Goal: Obtain resource: Download file/media

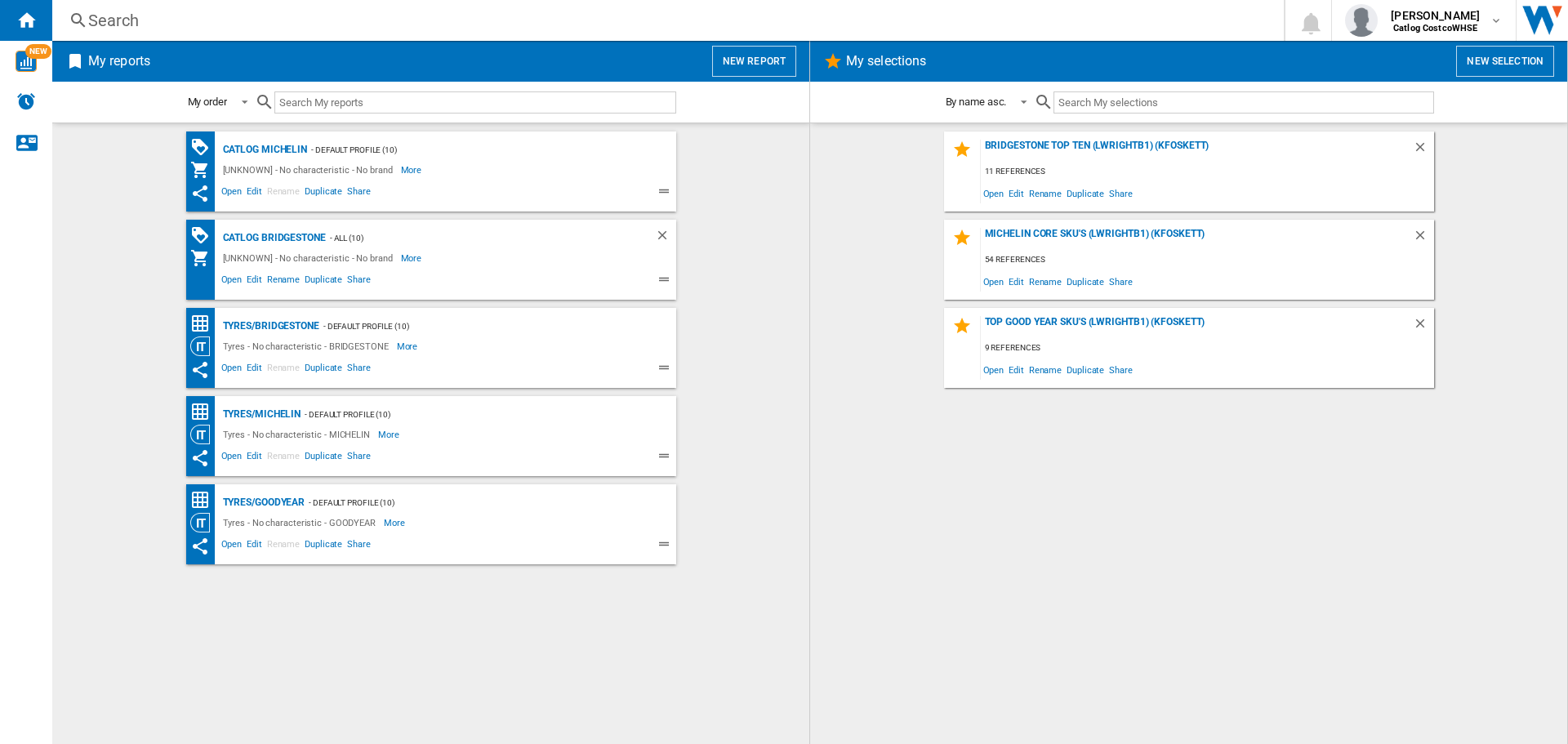
click at [769, 73] on button "New report" at bounding box center [754, 61] width 84 height 31
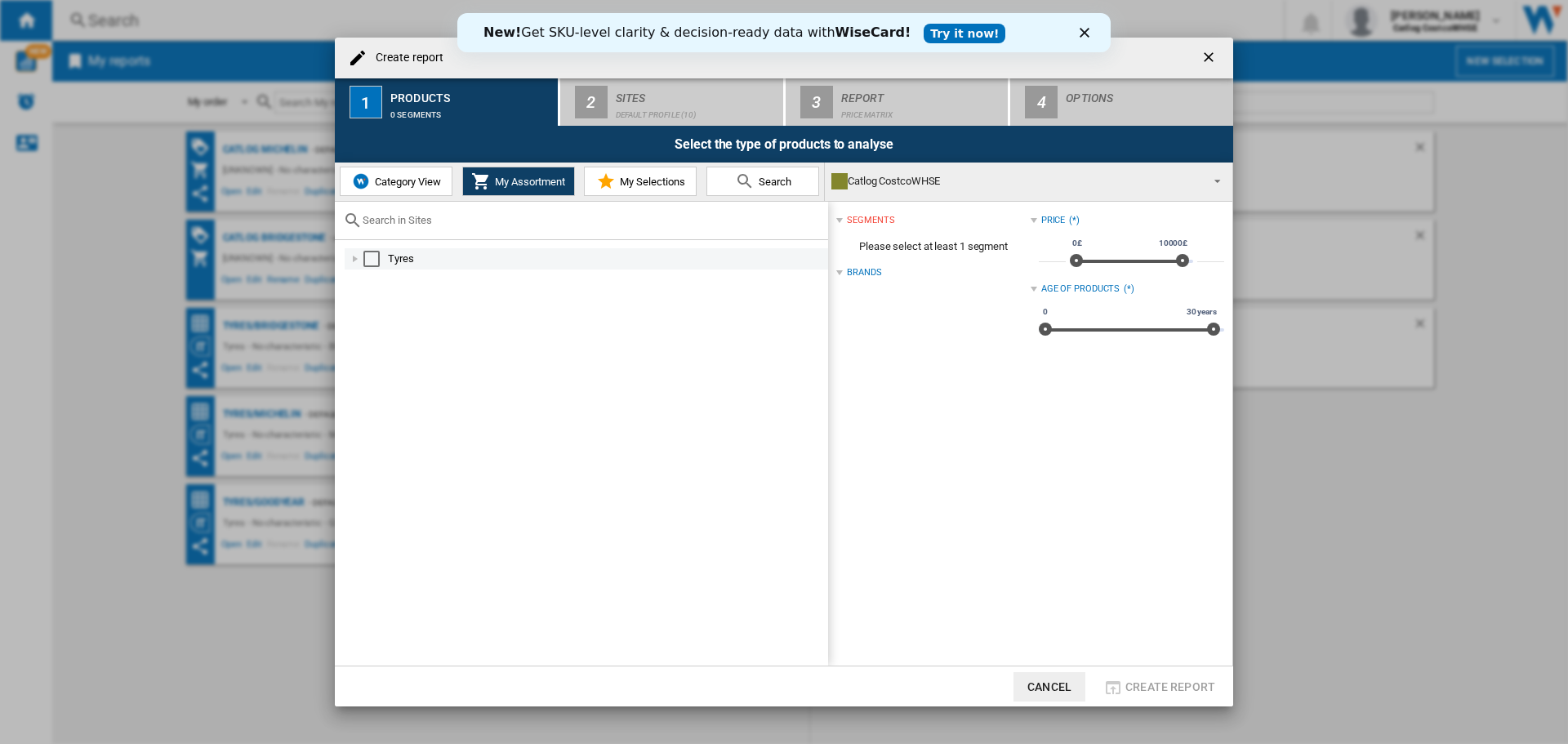
click at [374, 259] on div "Select" at bounding box center [372, 259] width 16 height 16
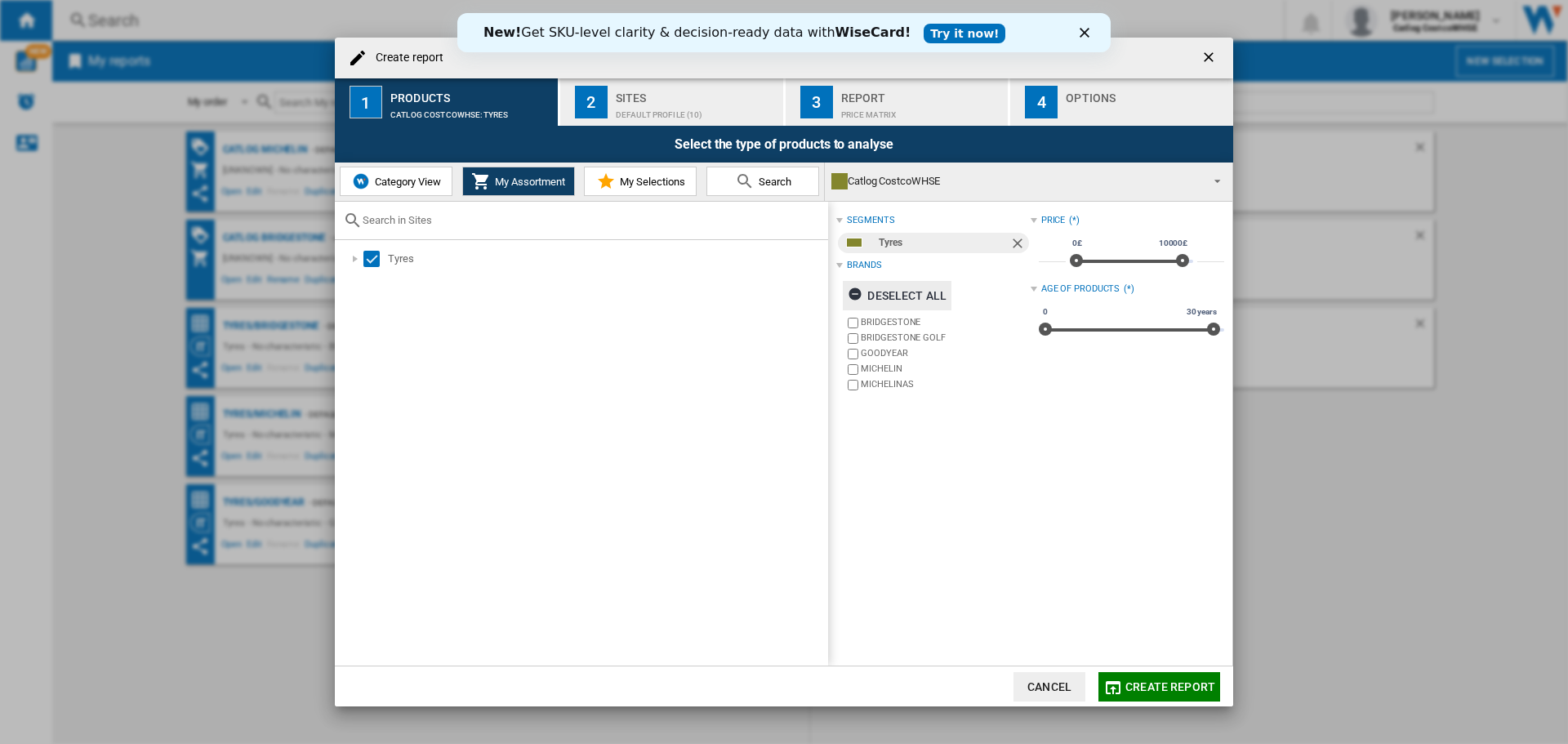
click at [853, 291] on ng-md-icon "button" at bounding box center [858, 297] width 20 height 20
click at [881, 365] on label "MICHELIN" at bounding box center [945, 369] width 169 height 12
click at [1187, 683] on span "Create report" at bounding box center [1171, 687] width 90 height 13
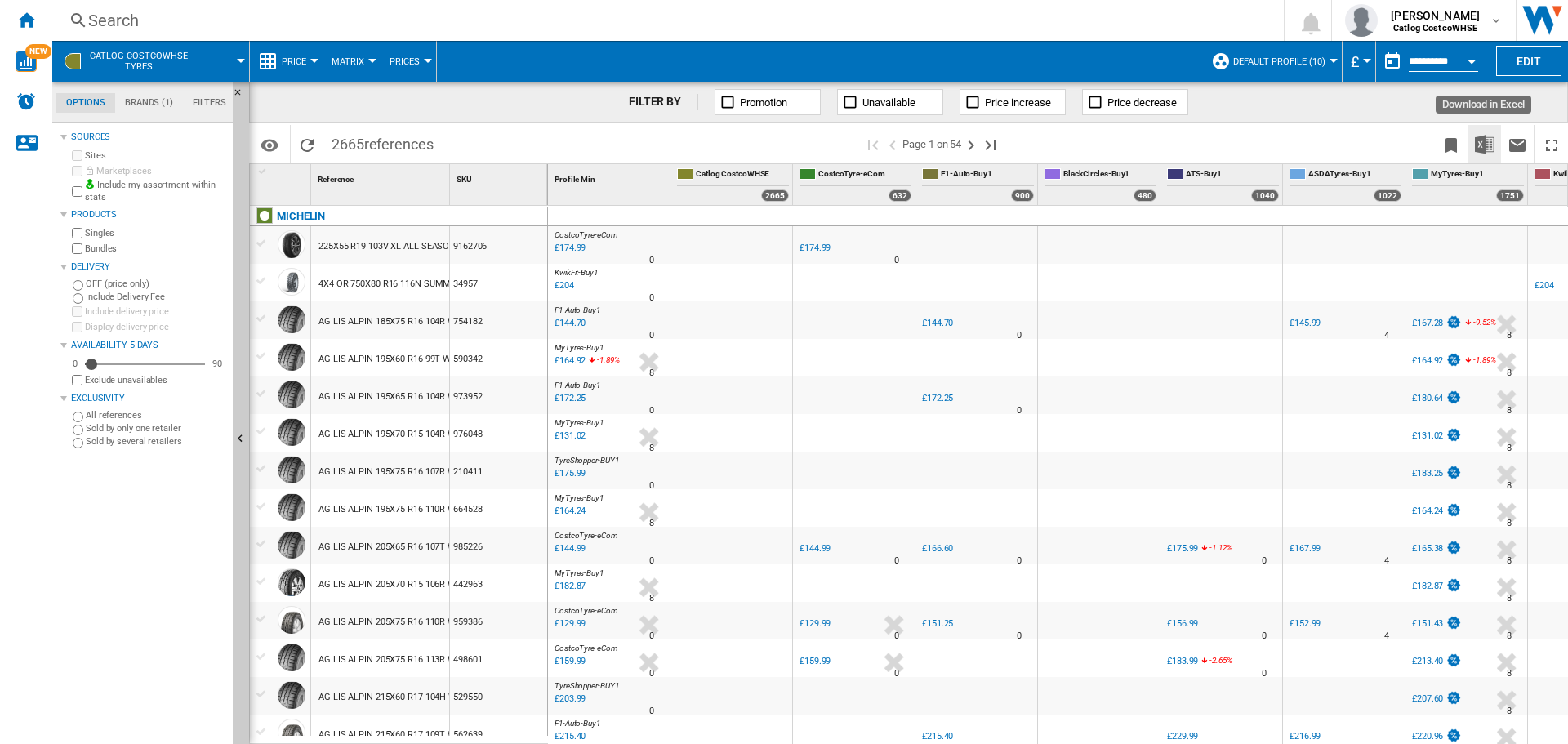
click at [1489, 146] on img "Download in Excel" at bounding box center [1485, 145] width 20 height 20
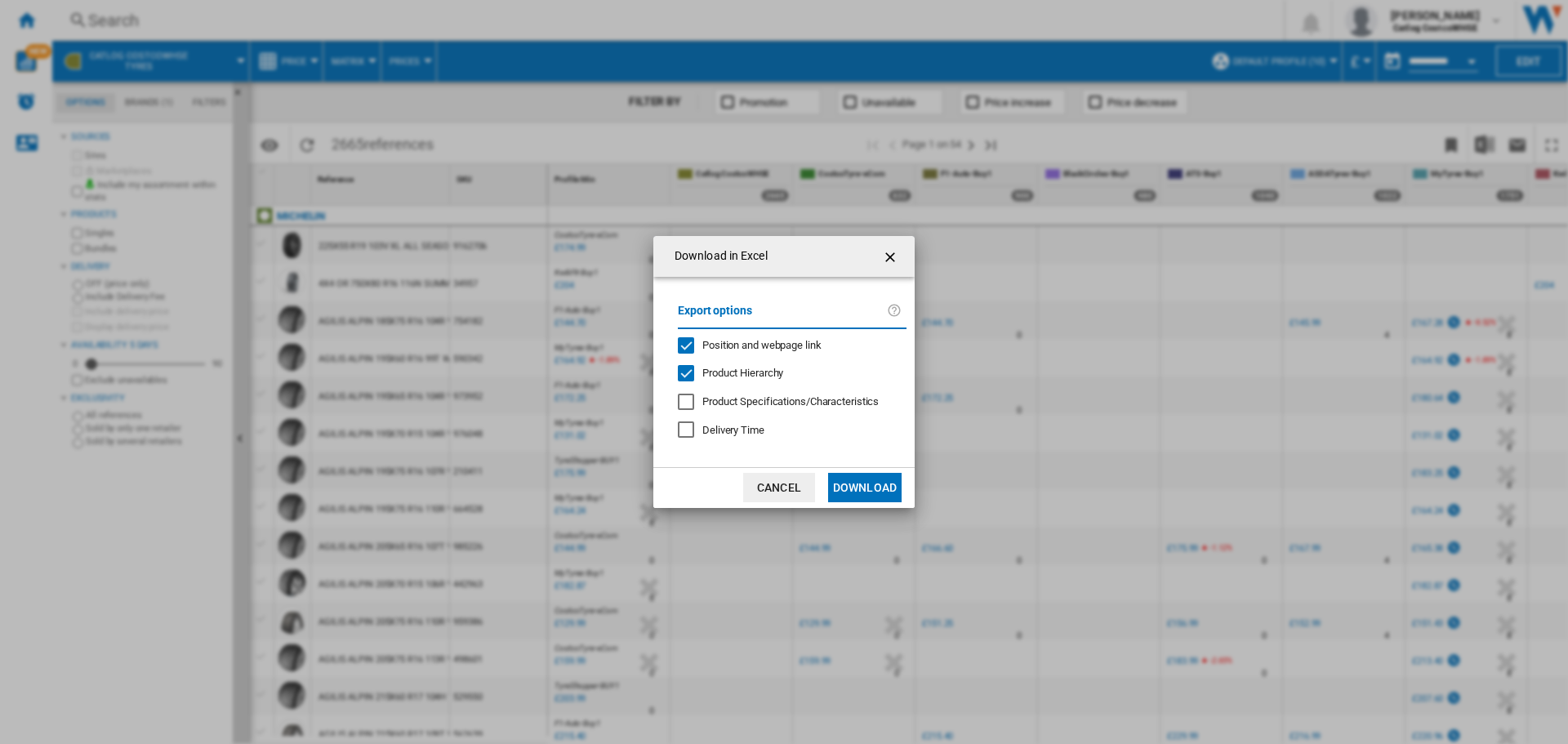
click at [856, 495] on button "Download" at bounding box center [865, 487] width 74 height 29
